Goal: Task Accomplishment & Management: Complete application form

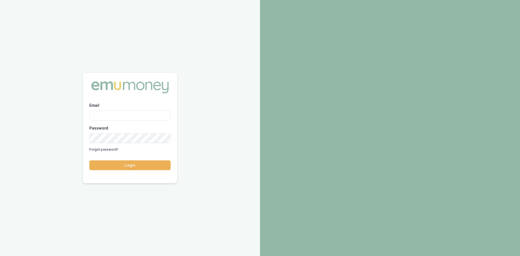
drag, startPoint x: 0, startPoint y: 0, endPoint x: 112, endPoint y: 117, distance: 161.4
click at [111, 117] on input "Email" at bounding box center [129, 116] width 81 height 10
type input "pinkesh.patel@emumoney.com.au"
click at [144, 170] on button "Login" at bounding box center [129, 165] width 81 height 10
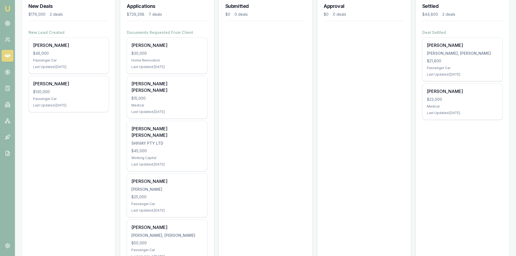
scroll to position [81, 0]
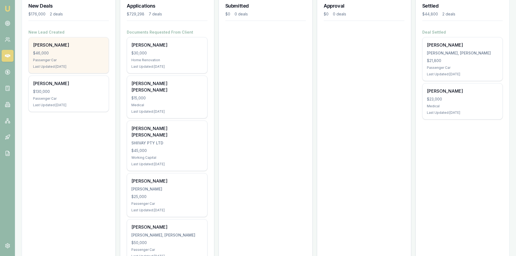
click at [63, 46] on div "Sanjay Khadka" at bounding box center [68, 45] width 71 height 7
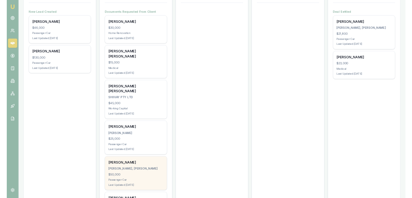
scroll to position [108, 0]
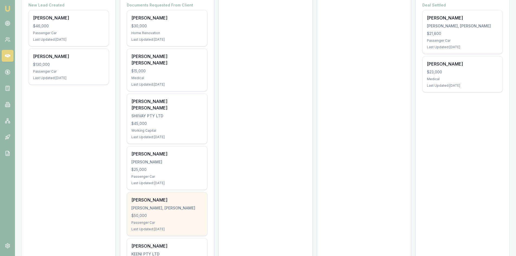
click at [151, 206] on div "Rutwa Modi MODI, RUTWA VIPULKUMAR $50,000 Passenger Car Last Updated: 16 days a…" at bounding box center [167, 213] width 80 height 43
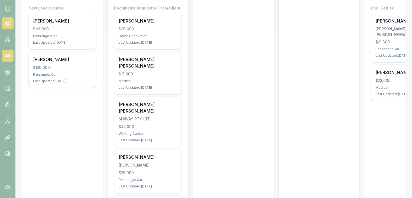
click at [8, 19] on link at bounding box center [8, 23] width 12 height 12
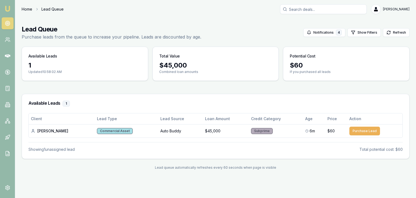
click at [27, 7] on link "Home" at bounding box center [27, 9] width 11 height 5
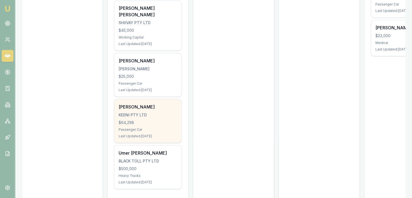
scroll to position [211, 0]
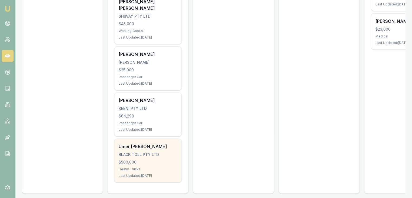
click at [143, 142] on div "Umer Ejaz Chaudhry BLACK TOLL PTY LTD $500,000 Heavy Trucks Last Updated: 40 da…" at bounding box center [147, 160] width 67 height 43
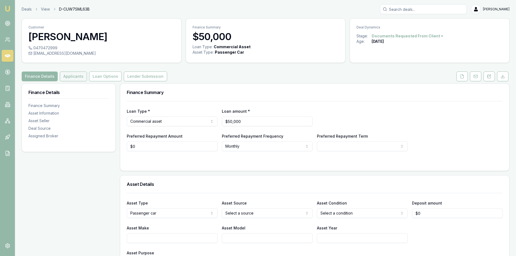
click at [69, 79] on button "Applicants" at bounding box center [73, 77] width 27 height 10
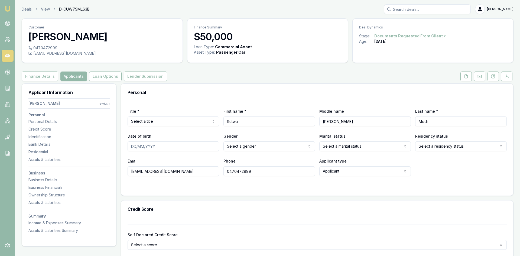
click at [167, 122] on html "Emu Broker Deals View D-CUW7SML63B [PERSON_NAME] Toggle Menu Customer [PERSON_N…" at bounding box center [260, 128] width 520 height 256
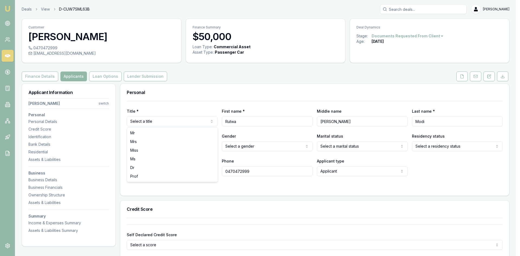
select select "Miss"
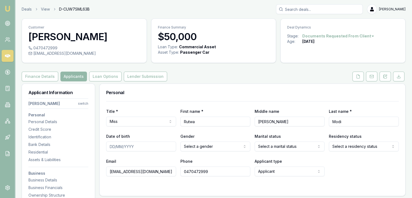
click at [108, 146] on input "Date of birth" at bounding box center [141, 146] width 70 height 10
type input "22/01/1998"
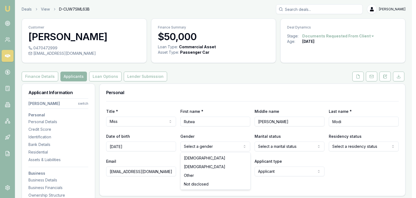
click at [192, 145] on html "Emu Broker Deals View D-CUW7SML63B Pinkesh Patel Toggle Menu Customer Rutwa Mod…" at bounding box center [208, 99] width 416 height 198
select select "FEMALE"
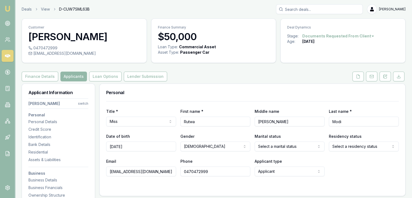
click at [264, 146] on html "Emu Broker Deals View D-CUW7SML63B Pinkesh Patel Toggle Menu Customer Rutwa Mod…" at bounding box center [206, 99] width 412 height 198
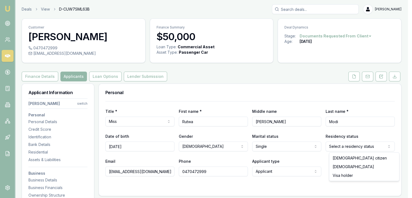
click at [353, 147] on html "Emu Broker Deals View D-CUW7SML63B Pinkesh Patel Toggle Menu Customer Rutwa Mod…" at bounding box center [206, 99] width 412 height 198
click at [354, 150] on html "Emu Broker Deals View D-CUW7SML63B Pinkesh Patel Toggle Menu Customer Rutwa Mod…" at bounding box center [208, 99] width 416 height 198
select select "PERMANENT_RESIDENT"
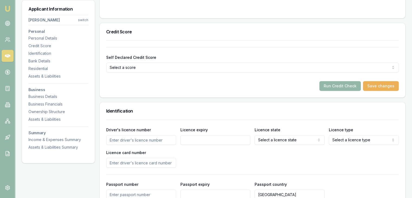
scroll to position [190, 0]
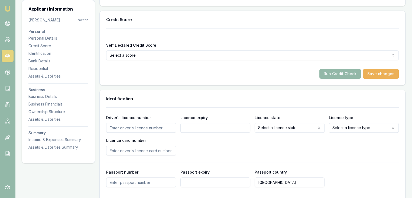
click at [119, 128] on input "Driver's licence number" at bounding box center [141, 128] width 70 height 10
type input "045186836"
click at [215, 123] on input "Licence expiry" at bounding box center [215, 128] width 70 height 10
type input "22/01/1998"
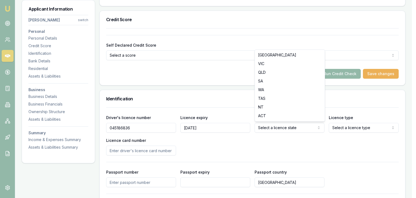
select select "QLD"
drag, startPoint x: 263, startPoint y: 65, endPoint x: 325, endPoint y: 129, distance: 89.5
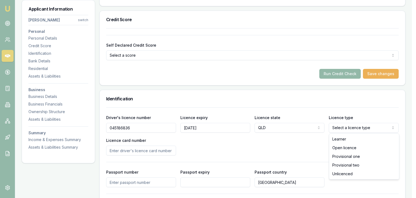
select select "OPEN_LICENCE"
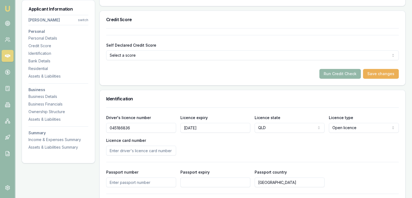
click at [118, 151] on input "Licence card number" at bounding box center [141, 151] width 70 height 10
click at [144, 152] on input "Licence card number" at bounding box center [141, 151] width 70 height 10
type input "P6447792"
click at [276, 154] on div "Driver's licence number 045186836 Licence expiry 22/01/1998 Licence state QLD N…" at bounding box center [252, 134] width 293 height 41
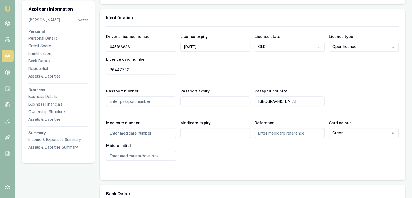
scroll to position [271, 0]
click at [148, 99] on input "Passport number" at bounding box center [141, 101] width 70 height 10
click at [123, 99] on input "Passport number" at bounding box center [141, 101] width 70 height 10
type input "B7918570"
click at [196, 102] on input "Passport expiry" at bounding box center [215, 101] width 70 height 10
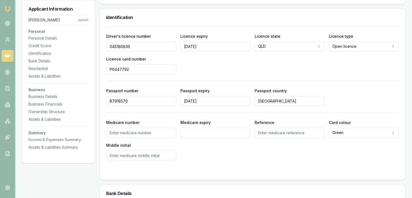
type input "31/12/2033"
click at [185, 147] on div "Medicare number Medicare expiry Reference Card colour Green Green Blue Yellow M…" at bounding box center [252, 139] width 293 height 41
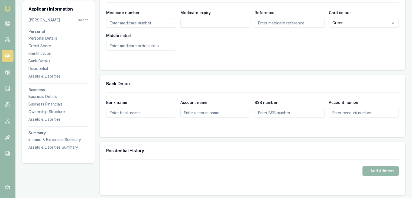
scroll to position [406, 0]
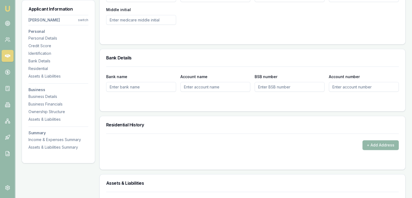
click at [111, 86] on input "Bank name" at bounding box center [141, 87] width 70 height 10
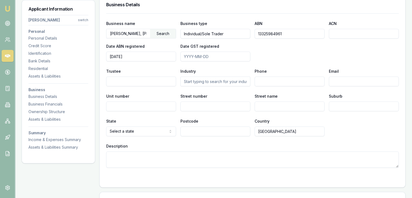
scroll to position [677, 0]
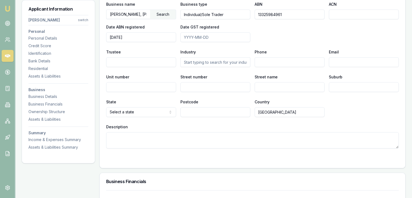
click at [185, 34] on input "Date GST registered" at bounding box center [215, 37] width 70 height 10
drag, startPoint x: 282, startPoint y: 12, endPoint x: 289, endPoint y: 12, distance: 7.3
click at [289, 12] on input "13325984961" at bounding box center [290, 14] width 70 height 10
click at [184, 36] on input "Date GST registered" at bounding box center [215, 37] width 70 height 10
type input "2023-04-01"
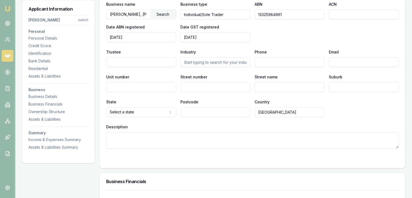
drag, startPoint x: 169, startPoint y: 53, endPoint x: 163, endPoint y: 56, distance: 7.0
click at [169, 54] on div "Trustee" at bounding box center [141, 58] width 70 height 18
click at [127, 67] on div "Business name MODI, RUTWA VIPULKUMAR Search Business type Individual/Sole Trade…" at bounding box center [252, 71] width 293 height 154
click at [189, 63] on input "text" at bounding box center [215, 62] width 70 height 10
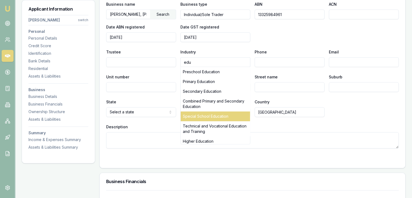
click at [193, 114] on div "Special School Education" at bounding box center [215, 116] width 69 height 10
type input "Special School Education"
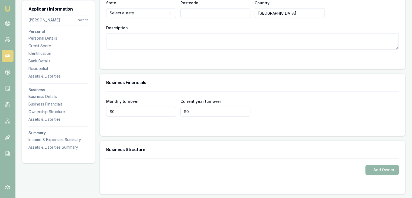
scroll to position [786, 0]
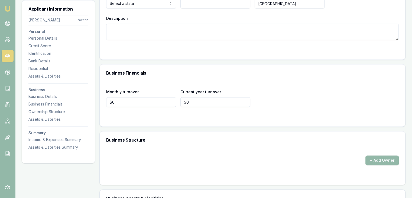
type input "0"
click at [164, 101] on input "0" at bounding box center [141, 102] width 70 height 10
type input "$0"
click at [196, 101] on input "0" at bounding box center [215, 102] width 70 height 10
type input "0"
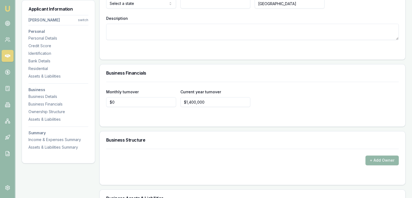
click at [286, 109] on form "Monthly turnover $0 Current year turnover $1,400,000" at bounding box center [252, 101] width 293 height 38
click at [204, 99] on input "1400000" at bounding box center [215, 102] width 70 height 10
type input "$140,000"
click at [318, 103] on div "Monthly turnover $0 Current year turnover $140,000" at bounding box center [252, 97] width 293 height 18
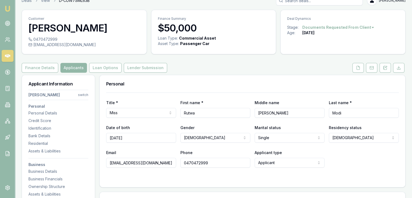
scroll to position [0, 0]
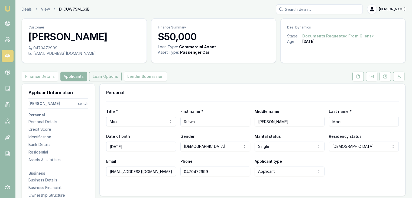
click at [98, 75] on button "Loan Options" at bounding box center [105, 77] width 33 height 10
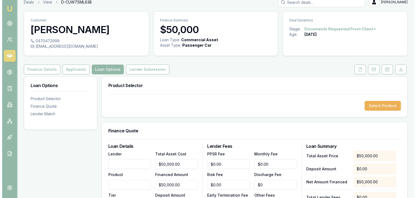
scroll to position [54, 0]
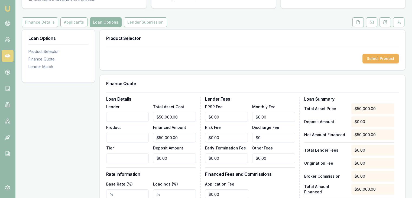
click at [126, 118] on input "Lender" at bounding box center [127, 117] width 43 height 10
click at [372, 60] on button "Select Product" at bounding box center [381, 59] width 36 height 10
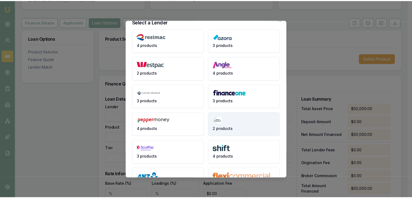
scroll to position [0, 0]
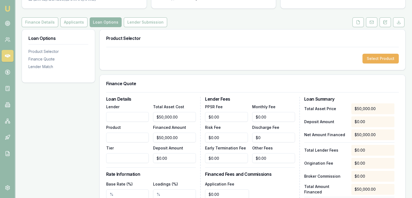
click at [121, 115] on input "Lender" at bounding box center [127, 117] width 43 height 10
type input "Plenti"
click at [122, 136] on input "Product" at bounding box center [127, 138] width 43 height 10
click at [126, 139] on input "Product" at bounding box center [127, 138] width 43 height 10
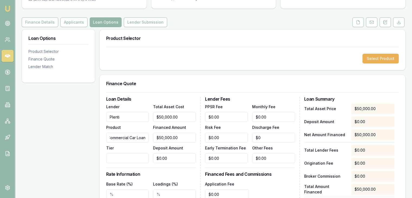
type input "Commercial Car Loan"
click at [122, 153] on input "Tier" at bounding box center [127, 158] width 43 height 10
type input "1"
click at [155, 96] on form "Loan Details Lender Plenti Product Commercial Car Loan Tier 1 Total Asset Cost …" at bounding box center [252, 178] width 293 height 173
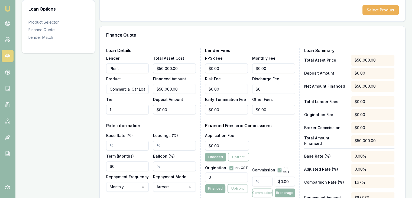
scroll to position [163, 0]
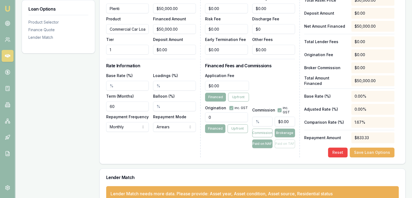
click at [120, 83] on input "Base Rate (%)" at bounding box center [127, 86] width 43 height 10
type input "8.26%"
click at [140, 148] on div "Loan Details Lender Plenti Product Commercial Car Loan Tier 1 Total Asset Cost …" at bounding box center [153, 72] width 95 height 169
type input "0"
click at [221, 86] on input "0" at bounding box center [227, 86] width 44 height 10
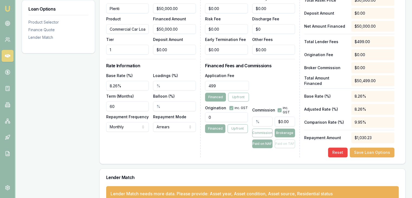
type input "$499.00"
click at [223, 118] on input "0" at bounding box center [226, 117] width 43 height 10
type input "900.00"
click at [235, 147] on div "Origination inc. GST 900.00 Financed Upfront" at bounding box center [226, 126] width 43 height 44
click at [261, 118] on input "text" at bounding box center [262, 122] width 20 height 10
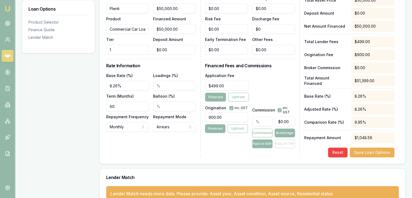
type input "0"
click at [281, 120] on input "0" at bounding box center [285, 122] width 20 height 10
type input "0.004"
type input "02"
type input "0.04"
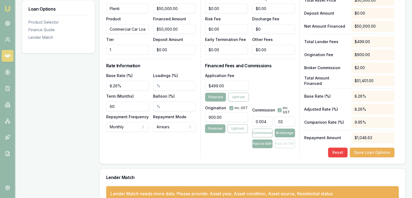
type input "020"
type input "0.4"
type input "0200"
type input "4"
type input "$2,000.00"
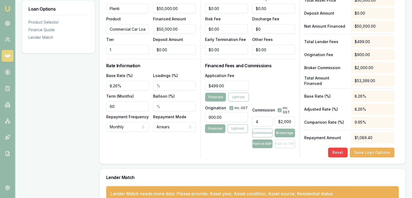
click at [233, 156] on div "Lender Fees PPSR Fee $0.00 Monthly Fee $0.00 Risk Fee $0.00 Discharge Fee $0 Ea…" at bounding box center [252, 72] width 95 height 169
click at [383, 151] on button "Save Loan Options" at bounding box center [372, 152] width 45 height 10
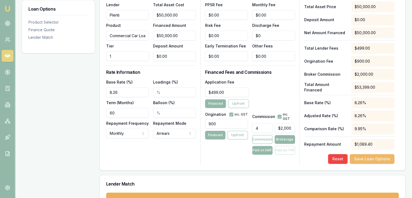
click at [359, 159] on button "Save Loan Options" at bounding box center [372, 159] width 45 height 10
click at [164, 113] on input "Balloon (%)" at bounding box center [174, 113] width 43 height 10
type input "17725.00%"
click at [162, 152] on div "Loan Details Lender Plenti Product Commercial Car Loan Tier 1 Total Asset Cost …" at bounding box center [153, 79] width 95 height 169
click at [383, 144] on div "-$126,855.47" at bounding box center [372, 144] width 43 height 11
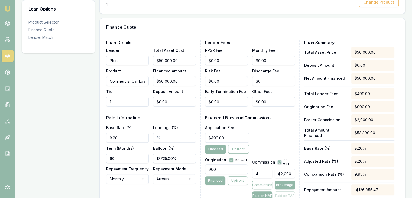
scroll to position [108, 0]
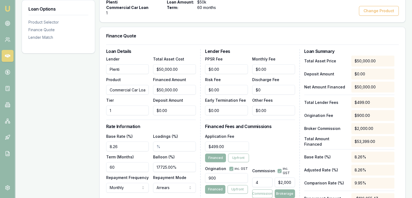
type input "0"
click at [173, 111] on input "0" at bounding box center [174, 110] width 43 height 10
type input "50000"
type input "$0.00"
click at [163, 69] on input "50000" at bounding box center [174, 69] width 43 height 10
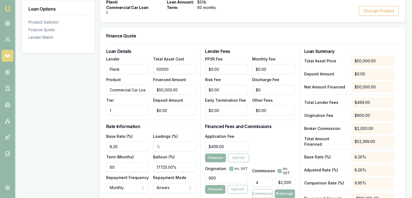
click at [161, 70] on input "50000" at bounding box center [174, 69] width 43 height 10
type input "5000"
type input "$5,000.00"
type input "$200.00"
type input "51000"
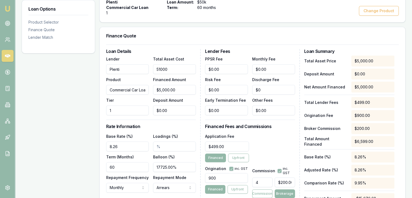
type input "$51,000.00"
type input "$2,040.00"
type input "$51,000.00"
type input "0"
click at [168, 110] on input "0" at bounding box center [174, 110] width 43 height 10
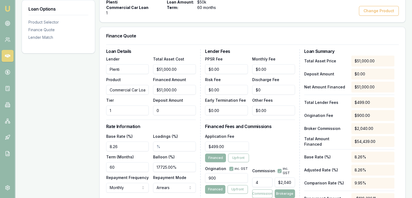
type input "$50,999.00"
type input "01"
type input "$2,039.96"
type input "$50,990.00"
type input "010"
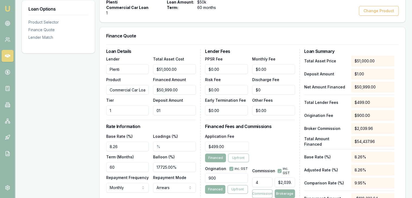
type input "$2,039.60"
type input "$50,900.00"
type input "0100"
type input "$2,036.00"
type input "$50,000.00"
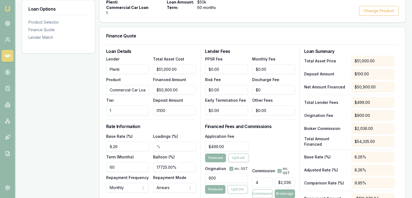
type input "01000"
type input "$2,000.00"
type input "$1,000.00"
click at [168, 128] on div "Loan Details Lender Plenti Product Commercial Car Loan Tier 1 Total Asset Cost …" at bounding box center [153, 133] width 95 height 169
click at [180, 167] on input "17725.00%" at bounding box center [174, 167] width 43 height 10
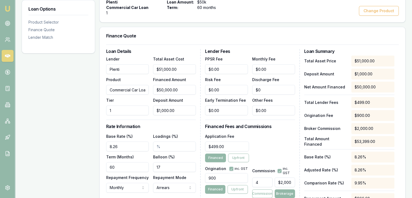
type input "1"
click at [89, 171] on div "Loan Options Product Selector Finance Quote Lender Match" at bounding box center [58, 121] width 73 height 293
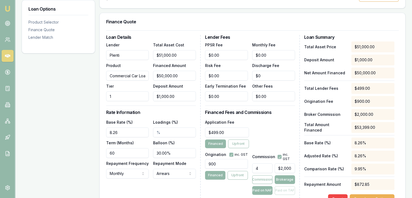
scroll to position [135, 0]
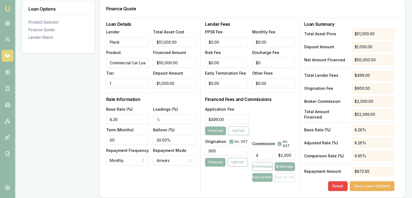
click at [161, 139] on input "30.00%" at bounding box center [174, 140] width 43 height 10
type input "35.00%"
click at [158, 176] on div "Loan Details Lender Plenti Product Commercial Car Loan Tier 1 Total Asset Cost …" at bounding box center [153, 106] width 95 height 169
click at [170, 181] on div "Loan Details Lender Plenti Product Commercial Car Loan Tier 1 Total Asset Cost …" at bounding box center [153, 106] width 95 height 169
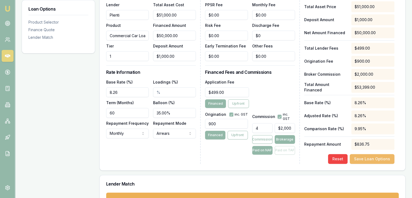
click at [367, 159] on button "Save Loan Options" at bounding box center [372, 159] width 45 height 10
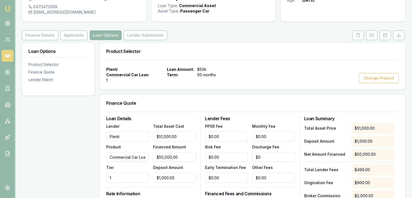
scroll to position [0, 0]
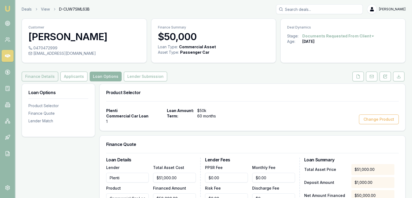
click at [37, 79] on button "Finance Details" at bounding box center [40, 77] width 37 height 10
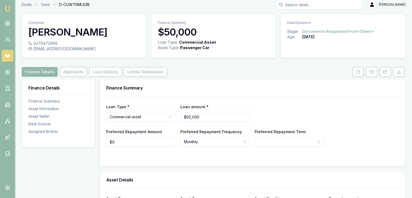
scroll to position [135, 0]
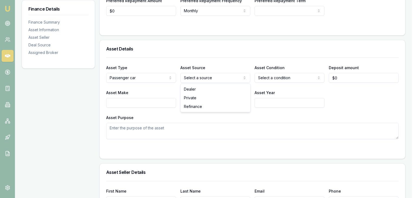
drag, startPoint x: 196, startPoint y: 89, endPoint x: 222, endPoint y: 85, distance: 26.3
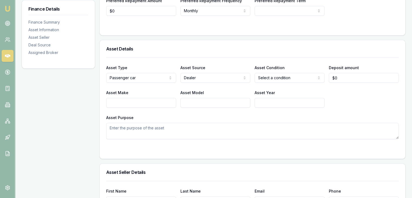
drag, startPoint x: 347, startPoint y: 76, endPoint x: 345, endPoint y: 78, distance: 3.1
click at [346, 77] on input "0" at bounding box center [364, 78] width 70 height 10
type input "$1,000"
click at [158, 103] on input "Asset Make" at bounding box center [141, 103] width 70 height 10
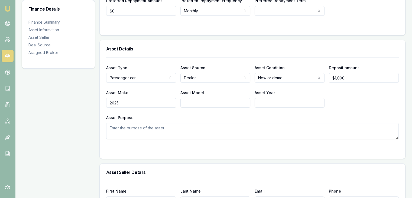
type input "2025"
click at [202, 102] on input "Asset Model" at bounding box center [215, 103] width 70 height 10
type input "Mitshubishi"
type input "Outlander"
click at [215, 104] on input "Mitshubishi" at bounding box center [215, 103] width 70 height 10
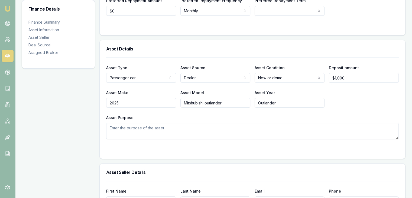
type input "Mitshubishi outlander"
click at [140, 101] on input "2025" at bounding box center [141, 103] width 70 height 10
type input "2"
type input "Mitshubishi"
type input "2025"
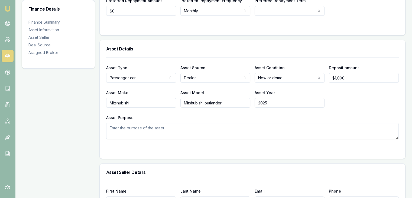
click at [152, 129] on textarea "Asset Purpose" at bounding box center [252, 131] width 293 height 16
click at [151, 128] on textarea "Asset Purpose" at bounding box center [252, 131] width 293 height 16
type textarea "B"
paste textarea "Cleib is self-employed as a therapist in the education sector, operating under …"
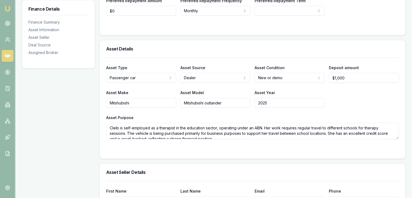
scroll to position [2, 0]
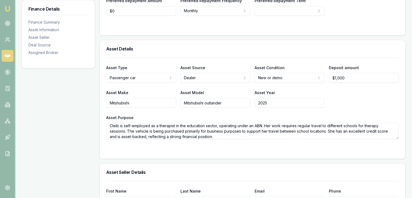
type textarea "Cleib is self-employed as a therapist in the education sector, operating under …"
click at [186, 139] on form "Asset Type Passenger car Passenger car Electric vehicle Light commercial Other …" at bounding box center [252, 104] width 293 height 95
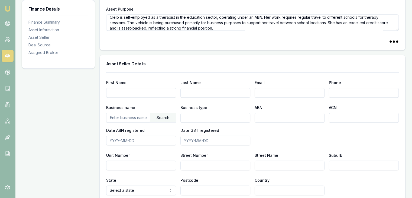
scroll to position [271, 0]
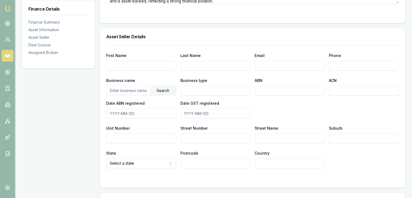
click at [110, 65] on input "First Name" at bounding box center [141, 66] width 70 height 10
click at [125, 89] on input "text" at bounding box center [128, 90] width 44 height 9
click at [141, 89] on input "text" at bounding box center [128, 90] width 44 height 9
paste input "38 604 272 086"
click at [166, 87] on div "Search" at bounding box center [163, 90] width 26 height 9
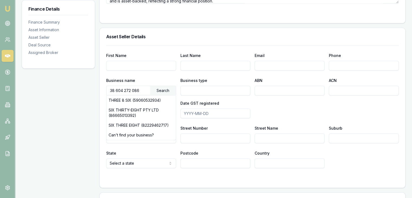
click at [131, 90] on input "38 604 272 086" at bounding box center [128, 90] width 44 height 9
click at [168, 89] on div "Search" at bounding box center [163, 90] width 26 height 9
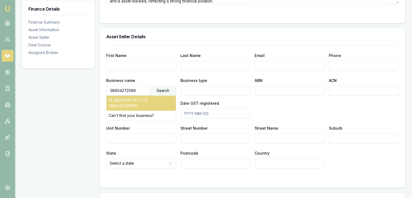
click at [148, 100] on div "AL BERWICK PTY LTD (38604272086)" at bounding box center [140, 102] width 69 height 15
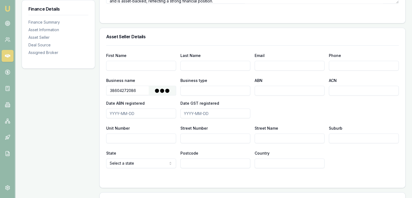
type input "AL BERWICK PTY LTD"
type input "Australian Private Company"
type input "38604272086"
type input "604272086"
type input "2015-02-17"
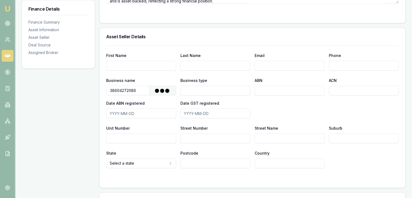
type input "2019-06-01"
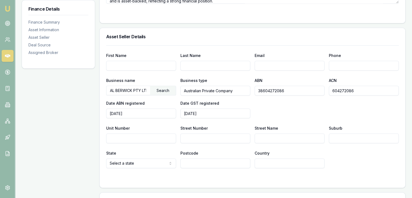
click at [185, 137] on input "Street Number" at bounding box center [215, 138] width 70 height 10
type input "2"
click at [164, 139] on input "Unit Number" at bounding box center [141, 138] width 70 height 10
type input "20"
type input "32"
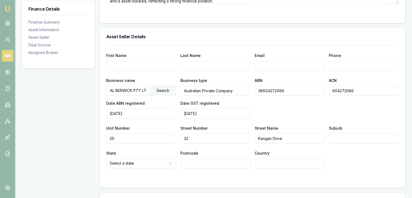
type input "Kangan Drive"
type input "Berwick"
select select "VIC"
type input "3806"
click at [268, 64] on input "Email" at bounding box center [290, 66] width 70 height 10
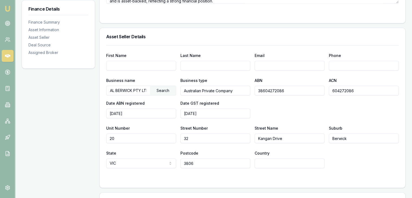
click at [362, 67] on input "Phone" at bounding box center [364, 66] width 70 height 10
click at [362, 66] on input "Phone" at bounding box center [364, 66] width 70 height 10
type input "0397 092 999"
click at [297, 37] on h3 "Asset Seller Details" at bounding box center [252, 36] width 293 height 4
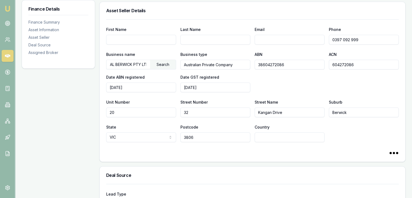
scroll to position [404, 0]
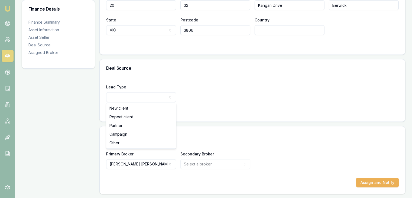
drag, startPoint x: 113, startPoint y: 109, endPoint x: 210, endPoint y: 107, distance: 97.3
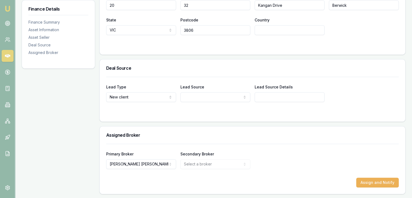
click at [218, 115] on div "Lead Type New client New client Repeat client Partner Campaign Other Lead Sourc…" at bounding box center [253, 99] width 306 height 45
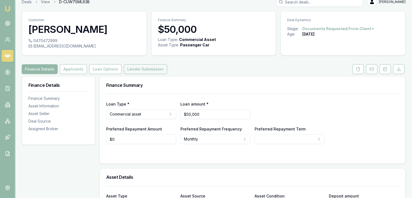
scroll to position [0, 0]
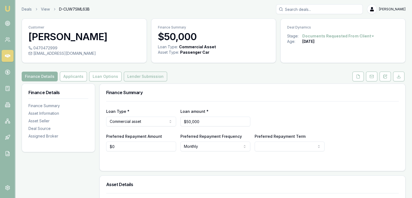
click at [140, 76] on button "Lender Submission" at bounding box center [145, 77] width 43 height 10
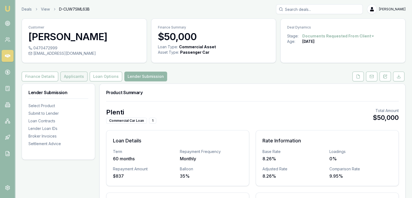
drag, startPoint x: 50, startPoint y: 75, endPoint x: 71, endPoint y: 79, distance: 21.4
click at [50, 75] on button "Finance Details" at bounding box center [40, 77] width 37 height 10
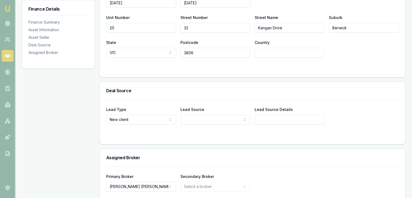
scroll to position [404, 0]
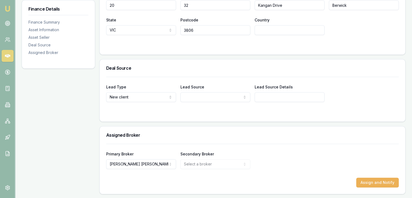
click at [190, 91] on div "Lead Source Repeat active Repeat passive Customer referral Partner website Part…" at bounding box center [215, 92] width 70 height 18
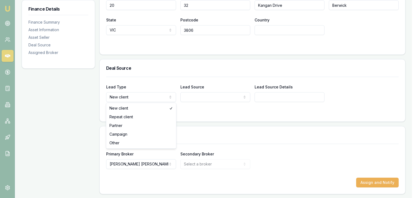
select select "PARTNER"
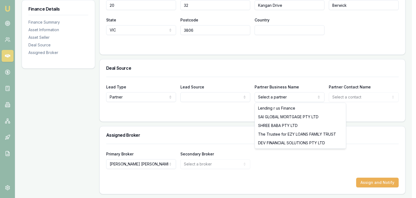
select select "SAI GLOBAL MORTGAGE PTY LTD"
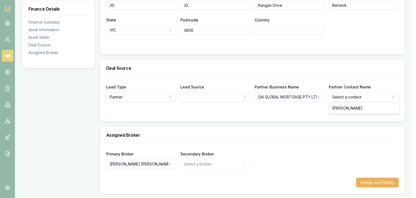
select select "Kaumilkumar Patel"
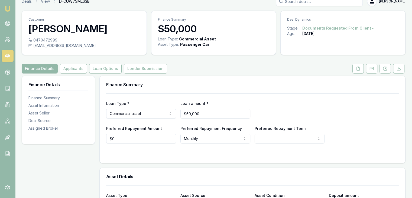
scroll to position [0, 0]
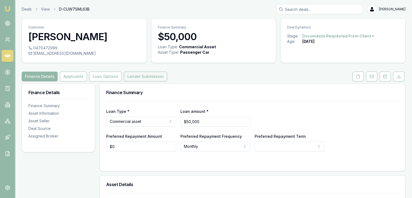
click at [150, 73] on button "Lender Submission" at bounding box center [145, 77] width 43 height 10
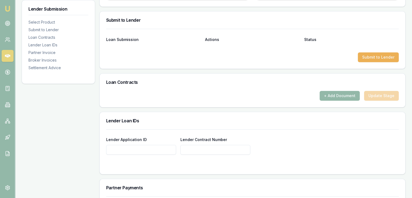
scroll to position [298, 0]
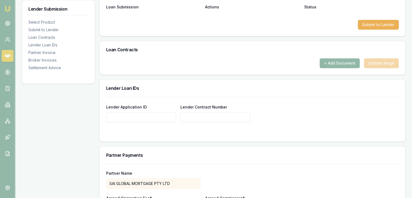
click at [109, 118] on input "Lender Application ID" at bounding box center [141, 117] width 70 height 10
click at [147, 116] on input "Lender Application ID" at bounding box center [141, 117] width 70 height 10
paste input "RM94710765"
type input "RM94710765"
click at [208, 113] on input "Lender Contract Number" at bounding box center [215, 117] width 70 height 10
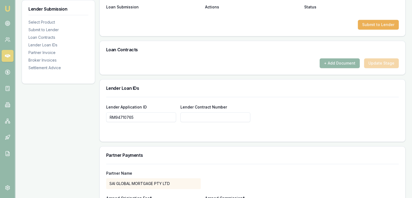
paste input "RM94710765"
type input "RM94710765"
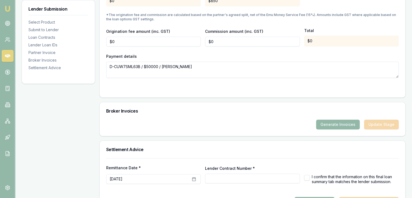
scroll to position [524, 0]
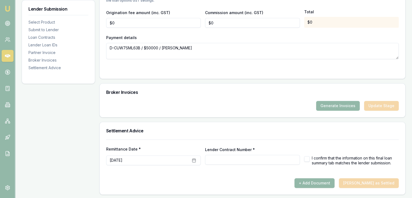
type input "RM94710765"
click at [239, 155] on input "RM94710765" at bounding box center [252, 160] width 95 height 10
click at [308, 156] on button "button" at bounding box center [306, 158] width 5 height 5
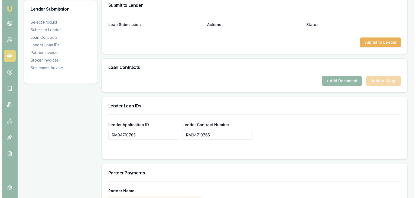
scroll to position [199, 0]
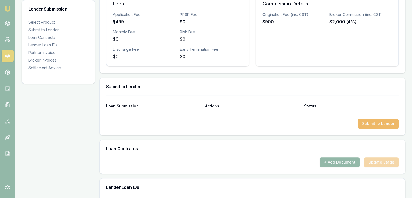
click at [369, 125] on button "Submit to Lender" at bounding box center [378, 124] width 41 height 10
checkbox input "false"
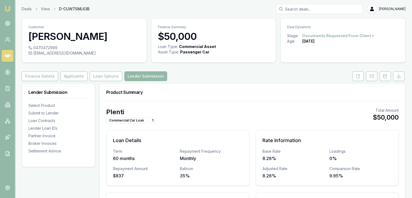
scroll to position [0, 0]
click at [357, 77] on icon at bounding box center [358, 76] width 4 height 4
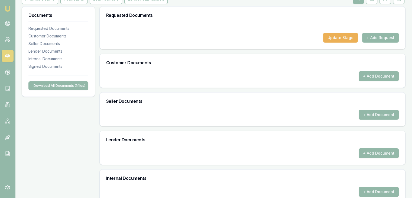
scroll to position [162, 0]
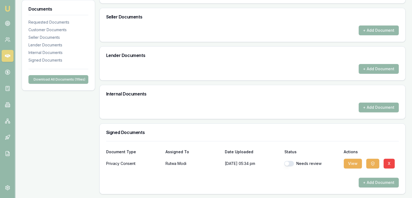
click at [289, 161] on button "button" at bounding box center [289, 163] width 10 height 5
checkbox input "true"
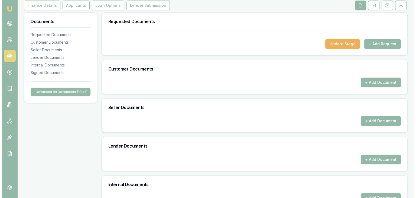
scroll to position [26, 0]
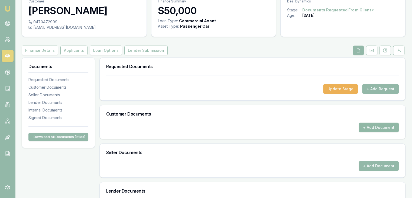
click at [366, 124] on button "+ Add Document" at bounding box center [379, 127] width 40 height 10
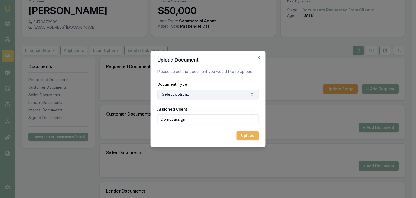
click at [210, 93] on button "Select option..." at bounding box center [208, 94] width 102 height 10
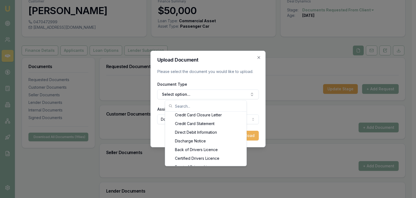
scroll to position [238, 0]
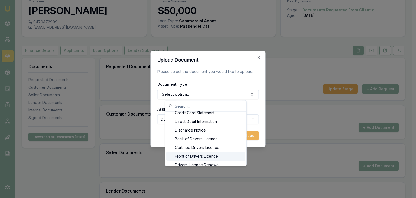
click at [216, 155] on div "Front of Drivers Licence" at bounding box center [205, 156] width 79 height 9
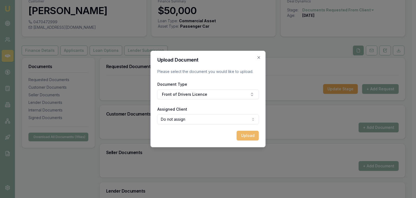
click at [243, 137] on button "Upload" at bounding box center [248, 136] width 22 height 10
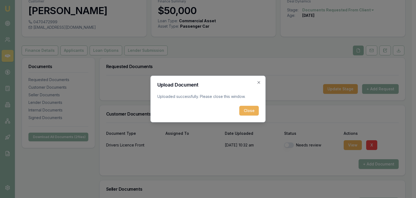
drag, startPoint x: 253, startPoint y: 110, endPoint x: 267, endPoint y: 118, distance: 15.6
click at [253, 111] on button "Close" at bounding box center [250, 111] width 20 height 10
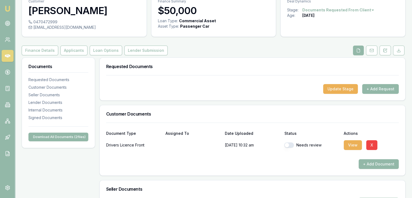
click at [288, 146] on button "button" at bounding box center [289, 144] width 10 height 5
checkbox input "true"
click at [366, 166] on button "+ Add Document" at bounding box center [379, 164] width 40 height 10
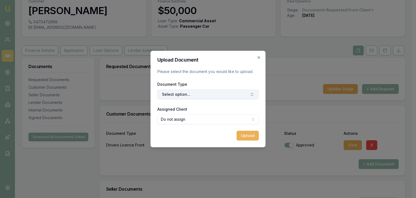
click at [247, 94] on button "Select option..." at bounding box center [208, 94] width 102 height 10
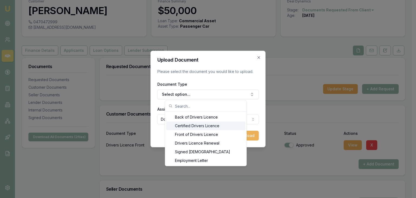
scroll to position [249, 0]
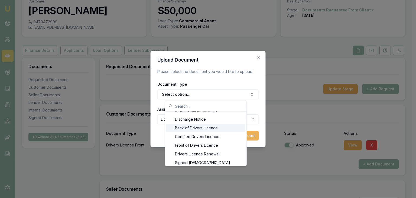
click at [220, 128] on div "Back of Drivers Licence" at bounding box center [205, 128] width 79 height 9
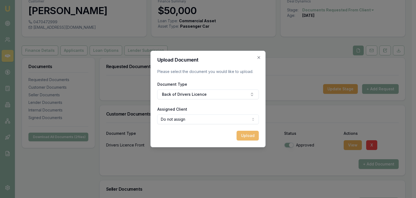
click at [243, 137] on button "Upload" at bounding box center [248, 136] width 22 height 10
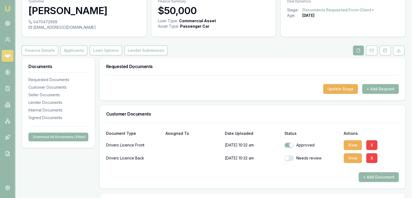
click at [289, 158] on button "button" at bounding box center [289, 157] width 10 height 5
click at [369, 172] on div at bounding box center [252, 167] width 293 height 9
click at [367, 175] on button "+ Add Document" at bounding box center [379, 177] width 40 height 10
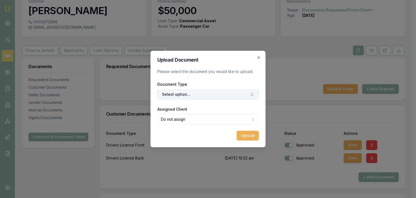
click at [195, 93] on button "Select option..." at bounding box center [208, 94] width 102 height 10
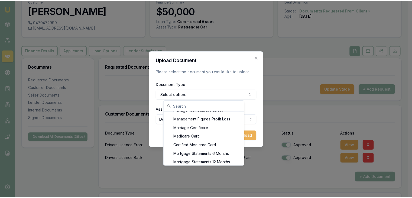
scroll to position [390, 0]
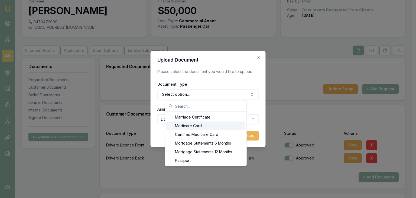
click at [203, 124] on div "Medicare Card" at bounding box center [205, 125] width 79 height 9
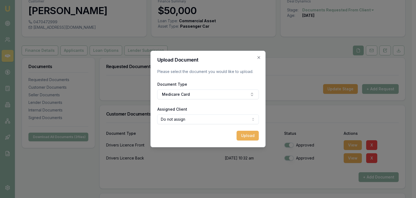
click at [242, 137] on button "Upload" at bounding box center [248, 136] width 22 height 10
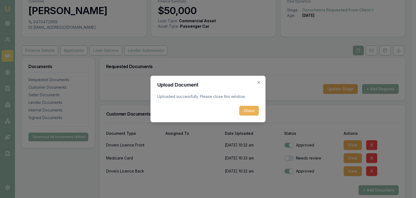
drag, startPoint x: 242, startPoint y: 111, endPoint x: 249, endPoint y: 135, distance: 24.8
click at [243, 114] on button "Close" at bounding box center [250, 111] width 20 height 10
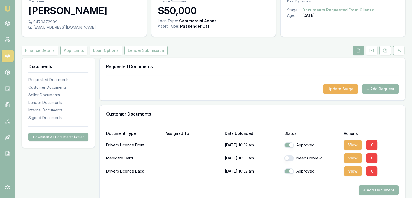
click at [290, 157] on button "button" at bounding box center [289, 157] width 10 height 5
checkbox input "true"
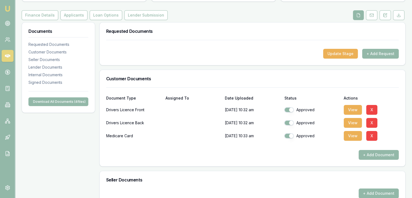
scroll to position [0, 0]
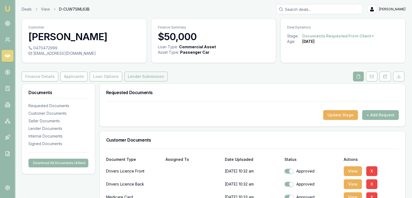
click at [134, 77] on button "Lender Submission" at bounding box center [145, 77] width 43 height 10
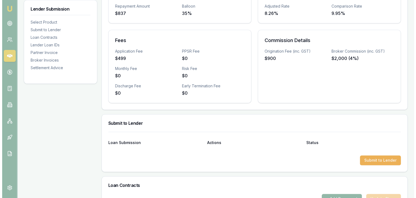
scroll to position [271, 0]
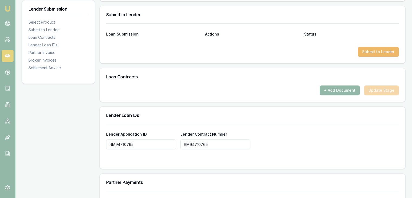
click at [366, 51] on button "Submit to Lender" at bounding box center [378, 52] width 41 height 10
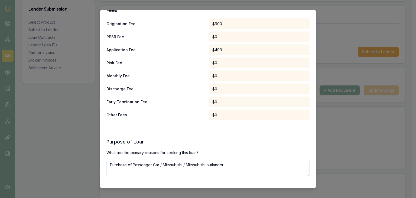
scroll to position [297, 0]
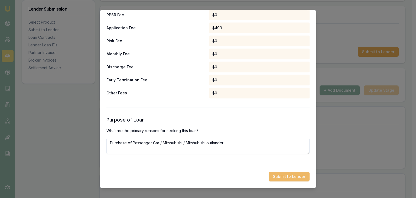
click at [289, 178] on button "Submit to Lender" at bounding box center [289, 177] width 41 height 10
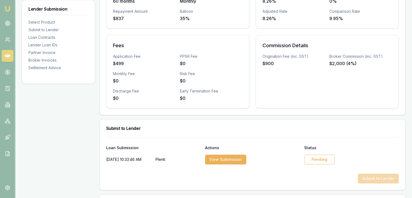
scroll to position [190, 0]
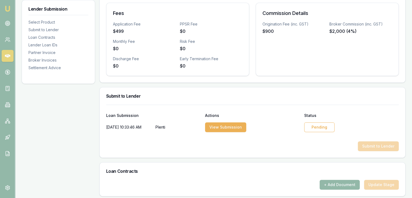
click at [314, 125] on div "Pending" at bounding box center [319, 127] width 30 height 10
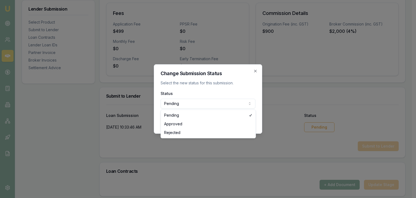
select select "APPROVED"
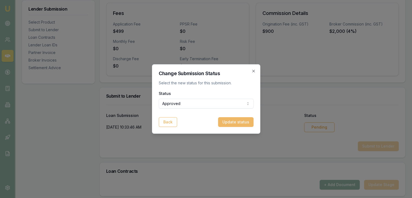
click at [234, 121] on button "Update status" at bounding box center [235, 122] width 35 height 10
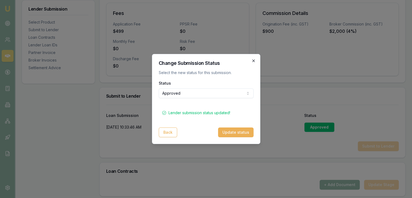
click at [253, 60] on icon "button" at bounding box center [253, 60] width 2 height 2
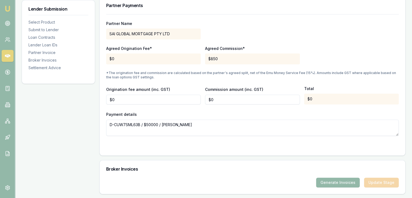
scroll to position [537, 0]
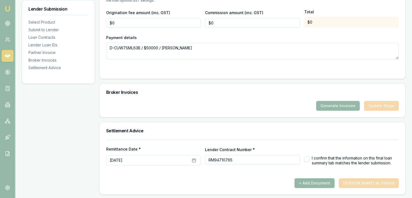
click at [304, 157] on div "Remittance Date * October 13th, 2025 Lender Contract Number * RM94710765 I conf…" at bounding box center [252, 155] width 293 height 19
click at [307, 158] on button "button" at bounding box center [306, 158] width 5 height 5
checkbox input "true"
click at [370, 181] on div "+ Add Document Mark Deal as Settled" at bounding box center [252, 183] width 293 height 10
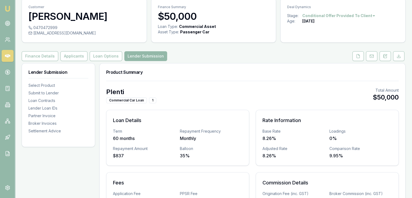
scroll to position [0, 0]
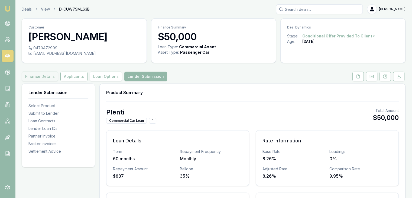
click at [43, 78] on button "Finance Details" at bounding box center [40, 77] width 37 height 10
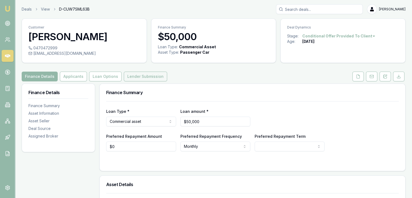
click at [143, 79] on button "Lender Submission" at bounding box center [145, 77] width 43 height 10
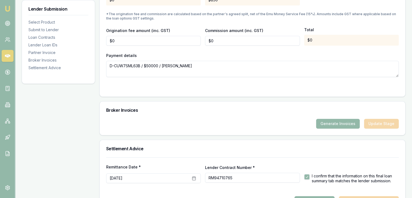
scroll to position [537, 0]
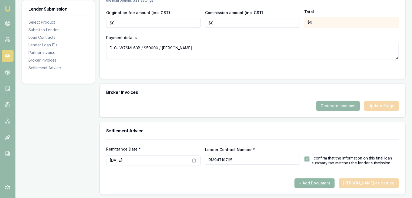
click at [325, 180] on button "+ Add Document" at bounding box center [315, 183] width 40 height 10
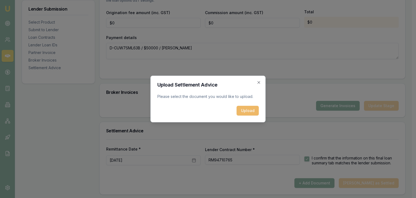
click at [242, 114] on button "Upload" at bounding box center [248, 111] width 22 height 10
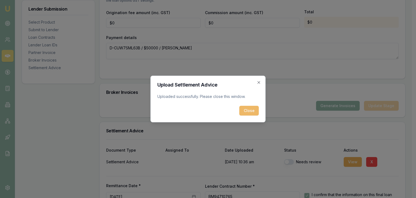
click at [249, 111] on button "Close" at bounding box center [250, 111] width 20 height 10
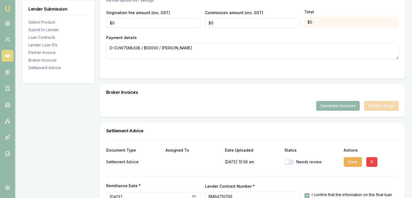
click at [292, 161] on button "button" at bounding box center [289, 161] width 10 height 5
checkbox input "true"
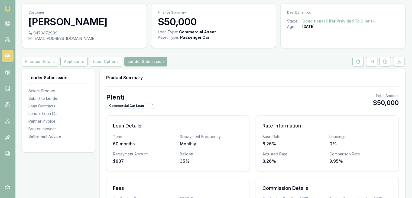
scroll to position [0, 0]
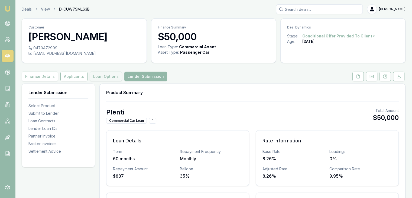
click at [104, 76] on button "Loan Options" at bounding box center [106, 77] width 33 height 10
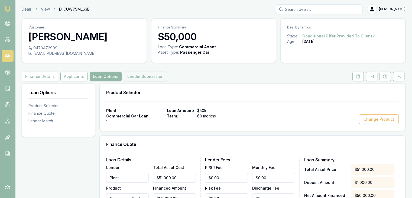
click at [135, 78] on button "Lender Submission" at bounding box center [145, 77] width 43 height 10
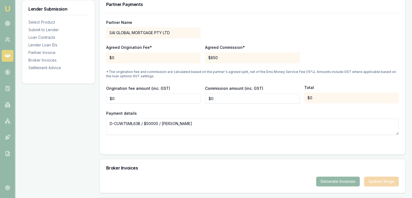
scroll to position [461, 0]
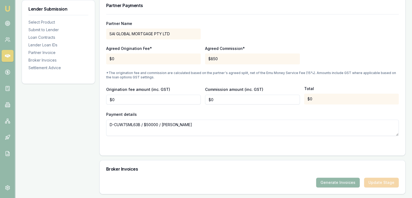
type input "0"
click at [213, 99] on input "0" at bounding box center [252, 100] width 95 height 10
type input "0"
type input "$0"
click at [190, 99] on input "0" at bounding box center [153, 100] width 95 height 10
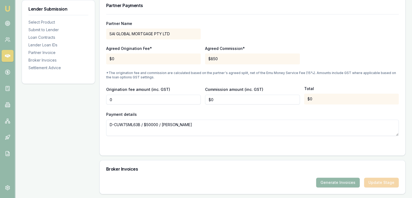
type input "$0"
click at [158, 56] on div "$0" at bounding box center [153, 58] width 95 height 11
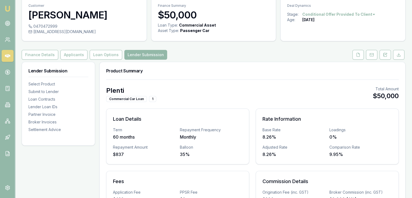
scroll to position [0, 0]
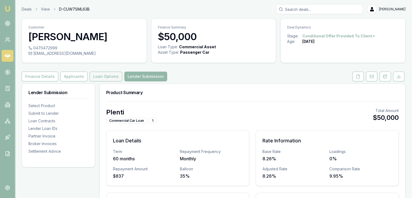
click at [106, 74] on button "Loan Options" at bounding box center [106, 77] width 33 height 10
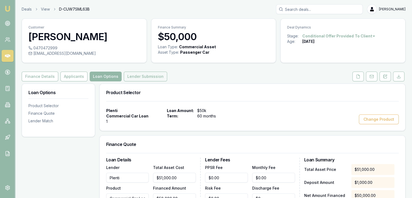
click at [137, 76] on button "Lender Submission" at bounding box center [145, 77] width 43 height 10
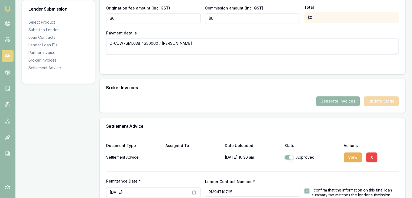
scroll to position [461, 0]
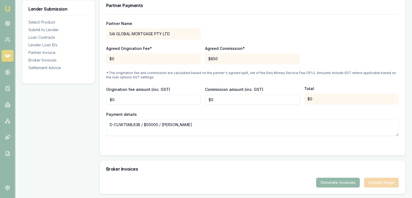
type input "0"
click at [219, 100] on input "0" at bounding box center [252, 100] width 95 height 10
type input "5"
type input "$850"
click at [222, 141] on form "Partner Name SAI GLOBAL MORTGAGE PTY LTD Agreed Origination Fee* $0 Agreed Comm…" at bounding box center [252, 81] width 293 height 135
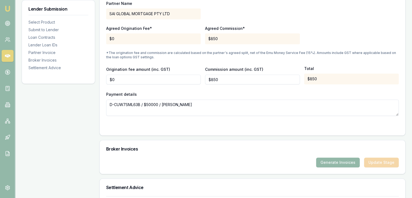
scroll to position [574, 0]
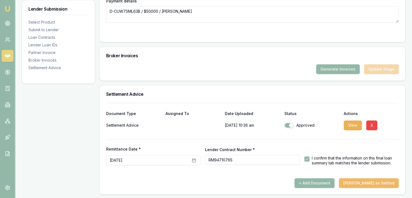
click at [384, 183] on button "Mark Deal as Settled" at bounding box center [369, 183] width 60 height 10
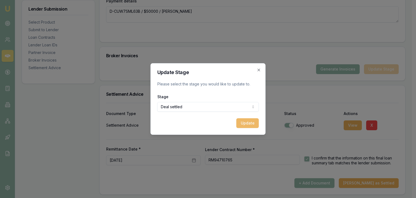
click at [245, 123] on button "Update" at bounding box center [248, 123] width 22 height 10
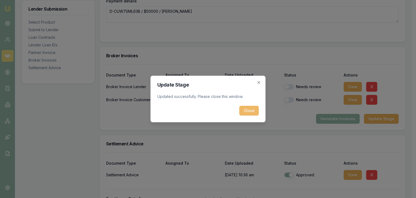
click at [250, 109] on button "Close" at bounding box center [250, 111] width 20 height 10
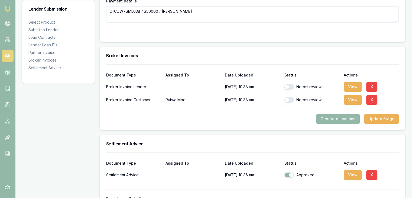
click at [288, 98] on button "button" at bounding box center [289, 99] width 10 height 5
checkbox input "true"
click at [286, 84] on button "button" at bounding box center [289, 86] width 10 height 5
checkbox input "true"
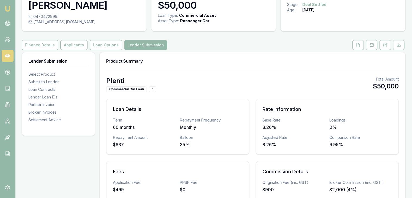
scroll to position [0, 0]
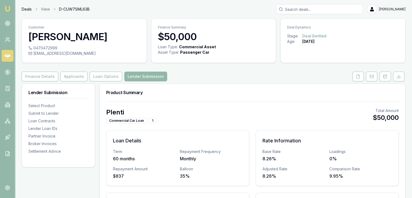
click at [25, 9] on link "Deals" at bounding box center [27, 9] width 10 height 5
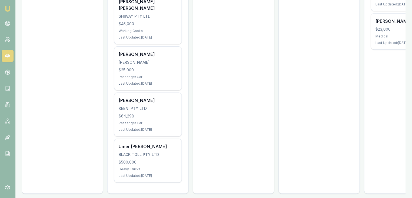
scroll to position [184, 0]
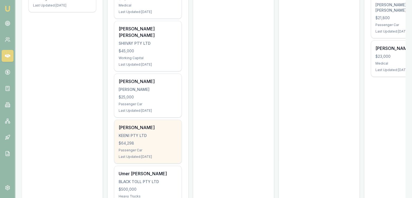
click at [137, 148] on div "Passenger Car" at bounding box center [148, 150] width 59 height 4
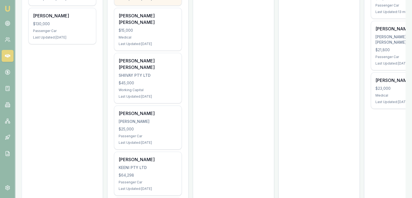
scroll to position [190, 0]
